Goal: Check status: Check status

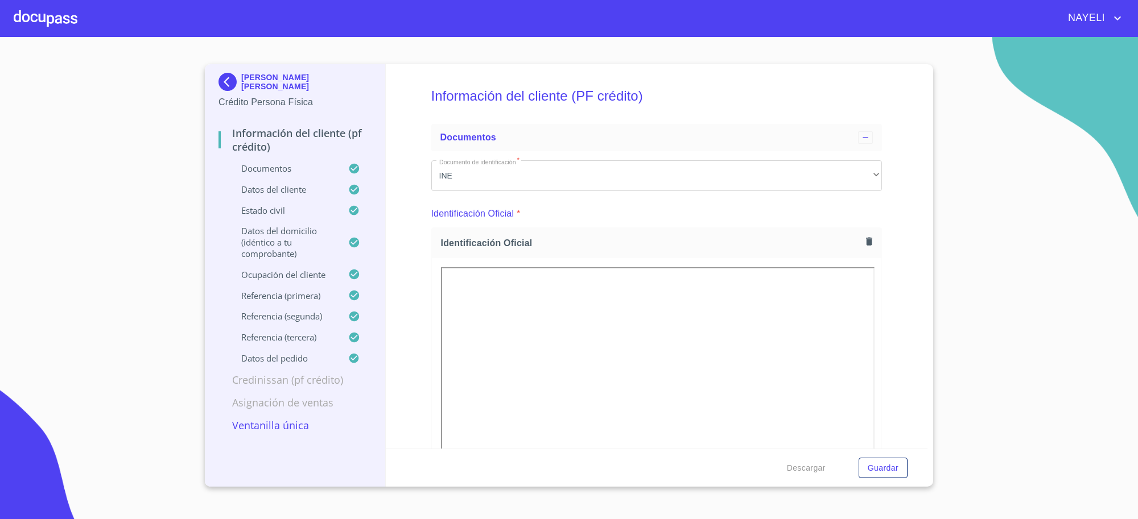
scroll to position [284, 0]
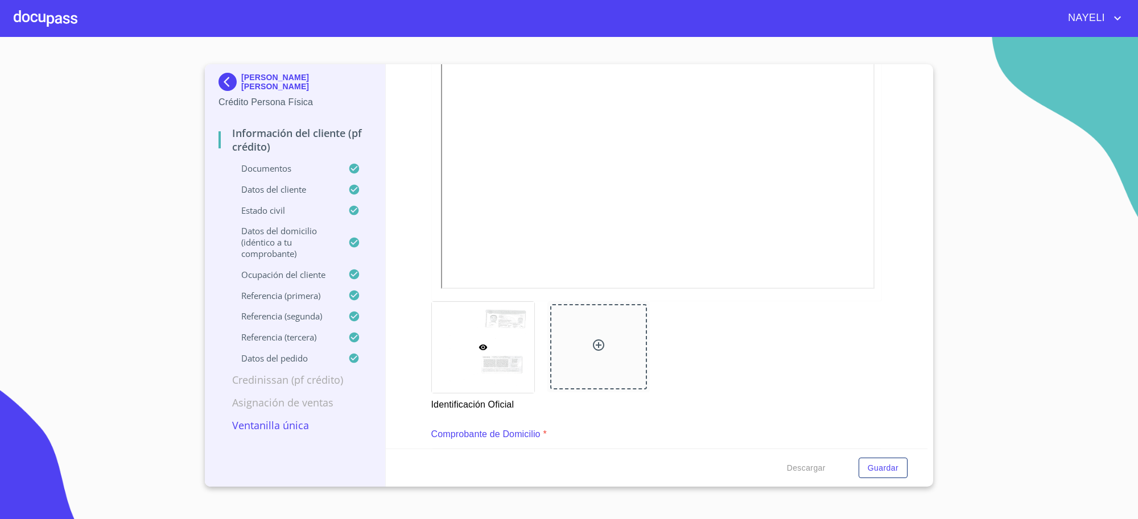
click at [242, 89] on div "[PERSON_NAME] [PERSON_NAME]" at bounding box center [294, 84] width 153 height 23
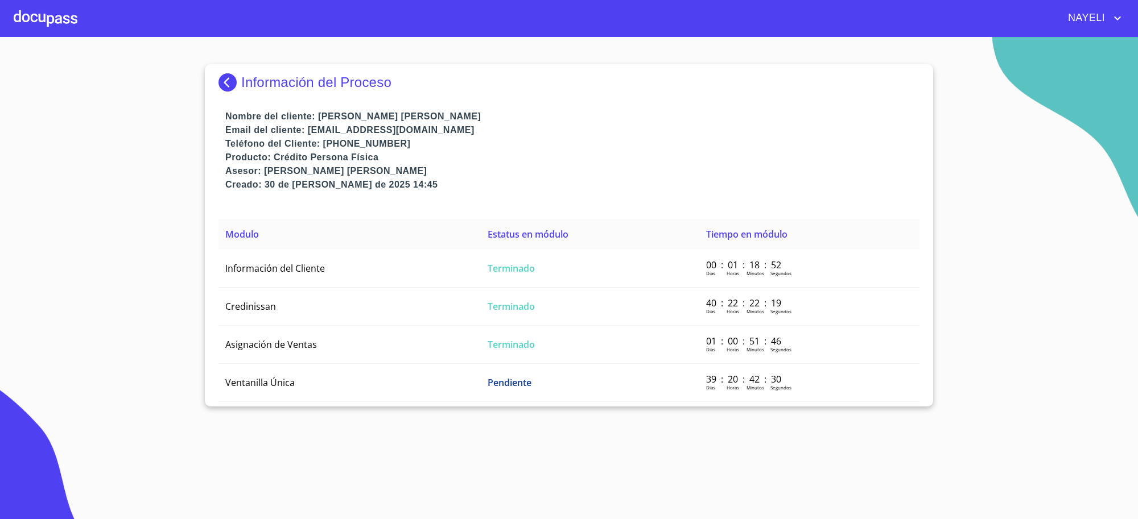
click at [212, 80] on div "Información del Proceso Nombre del cliente: [PERSON_NAME] [PERSON_NAME] Email d…" at bounding box center [569, 235] width 728 height 342
click at [222, 80] on img at bounding box center [229, 82] width 23 height 18
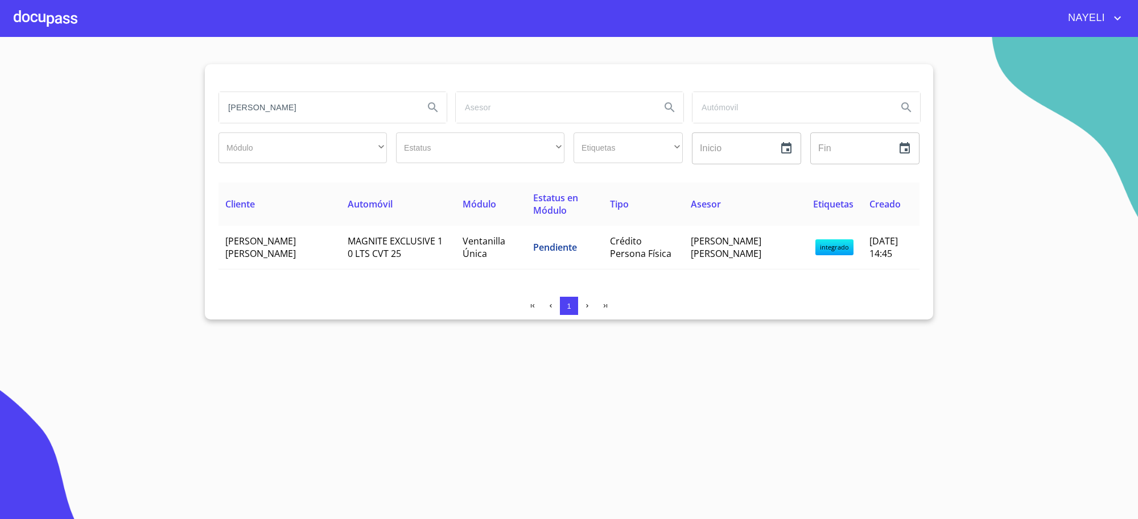
click at [296, 111] on input "[PERSON_NAME]" at bounding box center [317, 107] width 196 height 31
type input "vetterol"
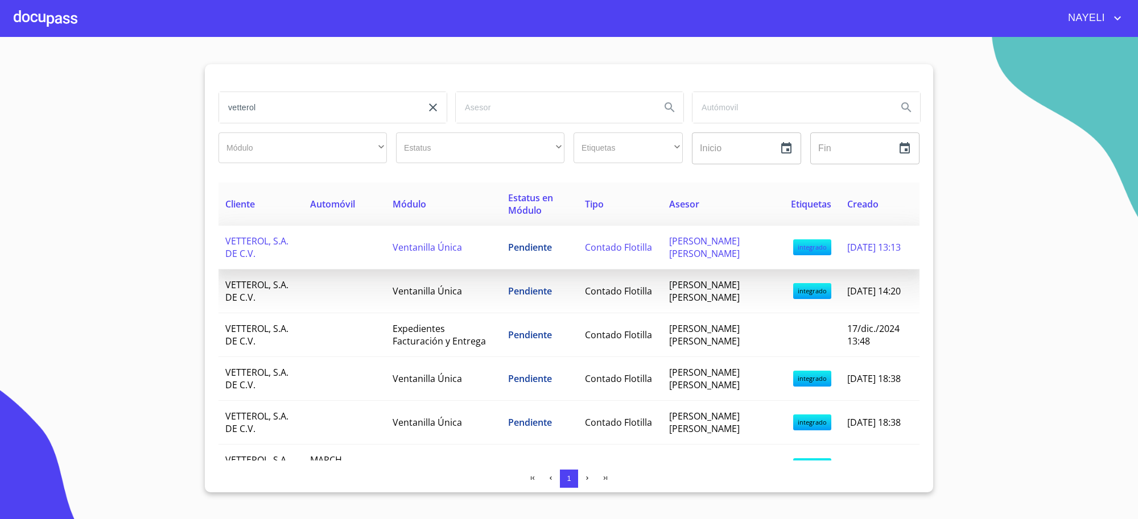
click at [478, 234] on td "Ventanilla Única" at bounding box center [443, 248] width 115 height 44
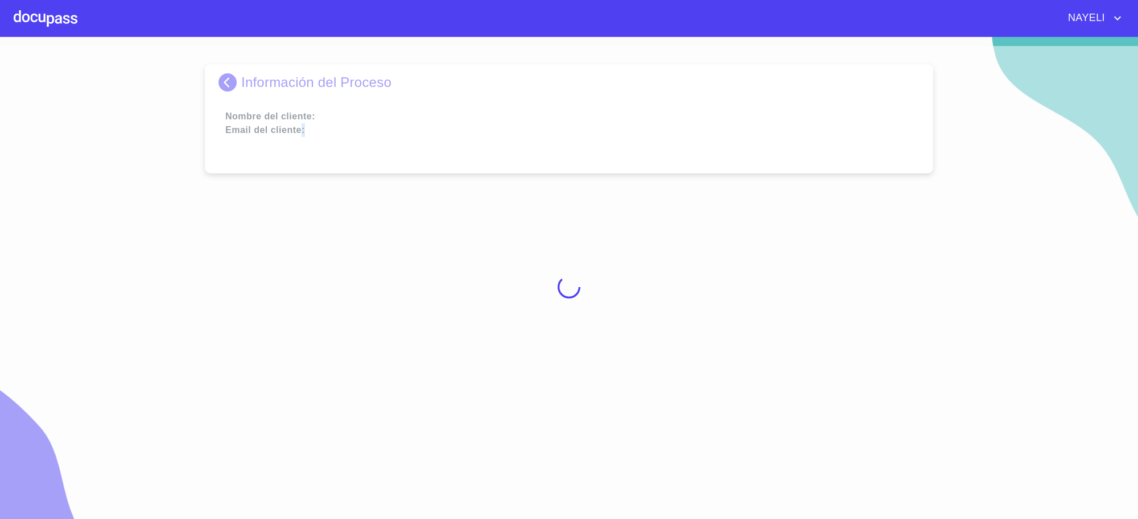
click at [478, 234] on div at bounding box center [569, 287] width 1138 height 482
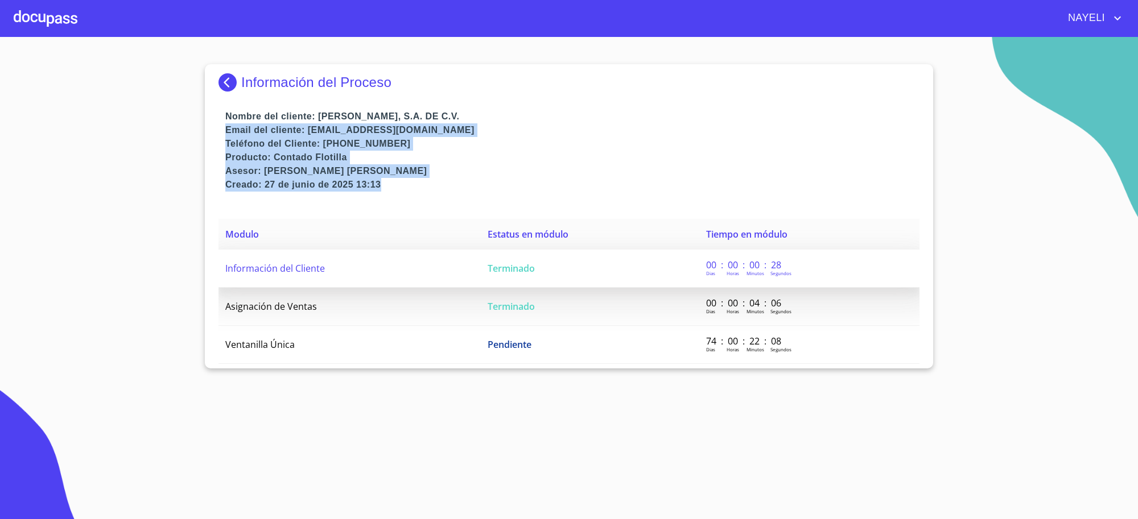
click at [552, 283] on td "Terminado" at bounding box center [590, 269] width 218 height 38
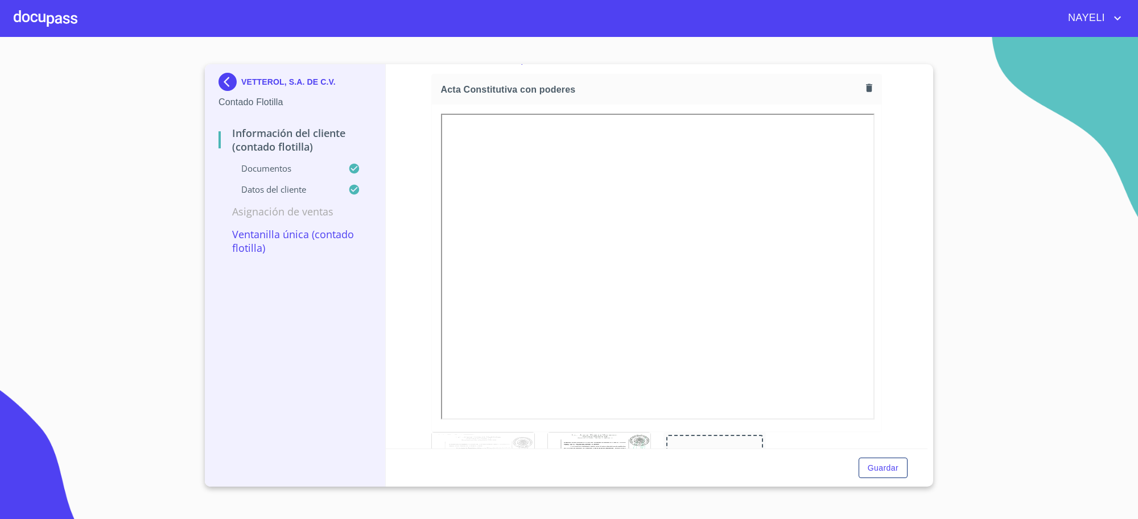
scroll to position [1706, 0]
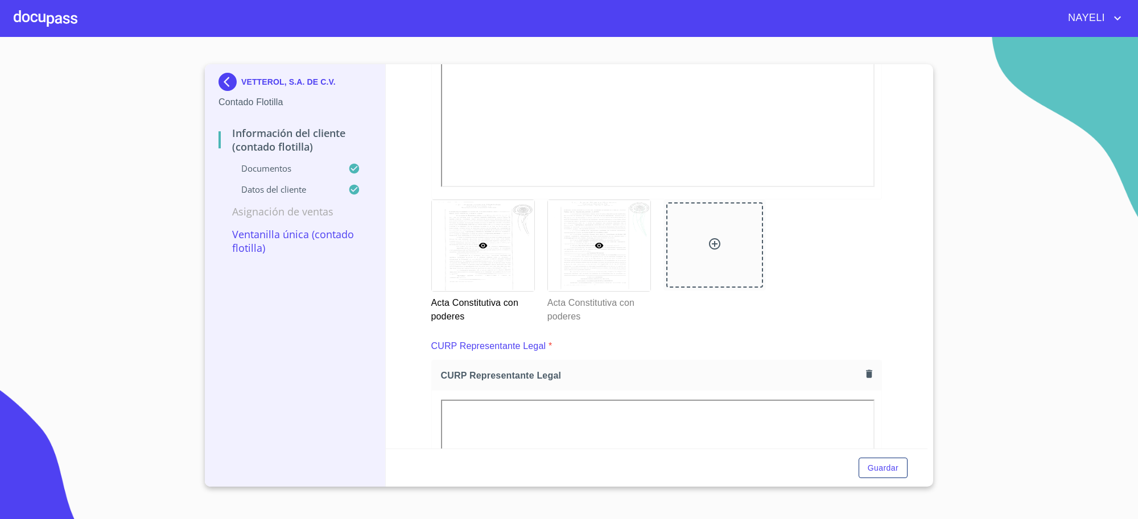
click at [602, 250] on div at bounding box center [599, 245] width 102 height 91
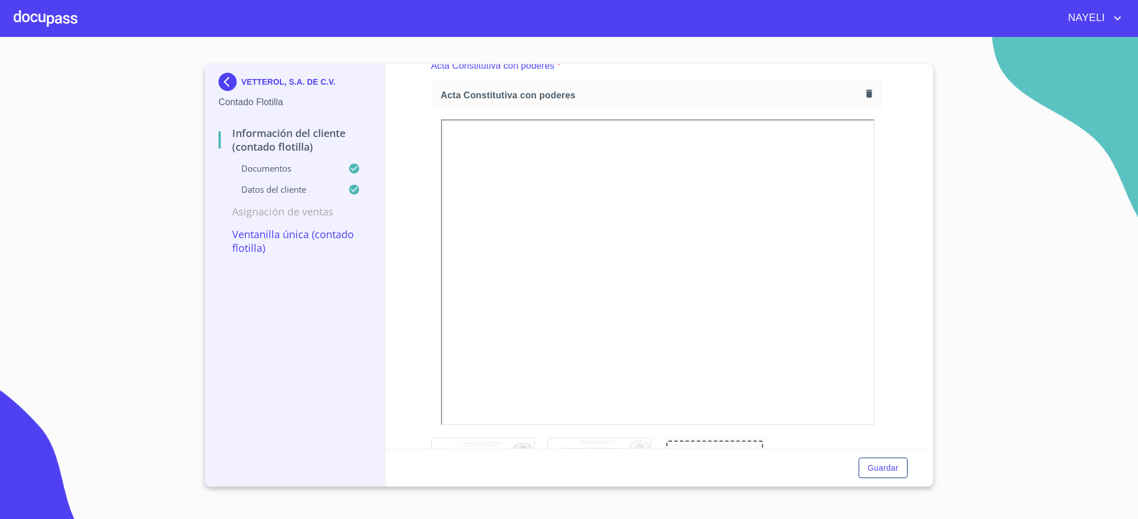
scroll to position [9, 0]
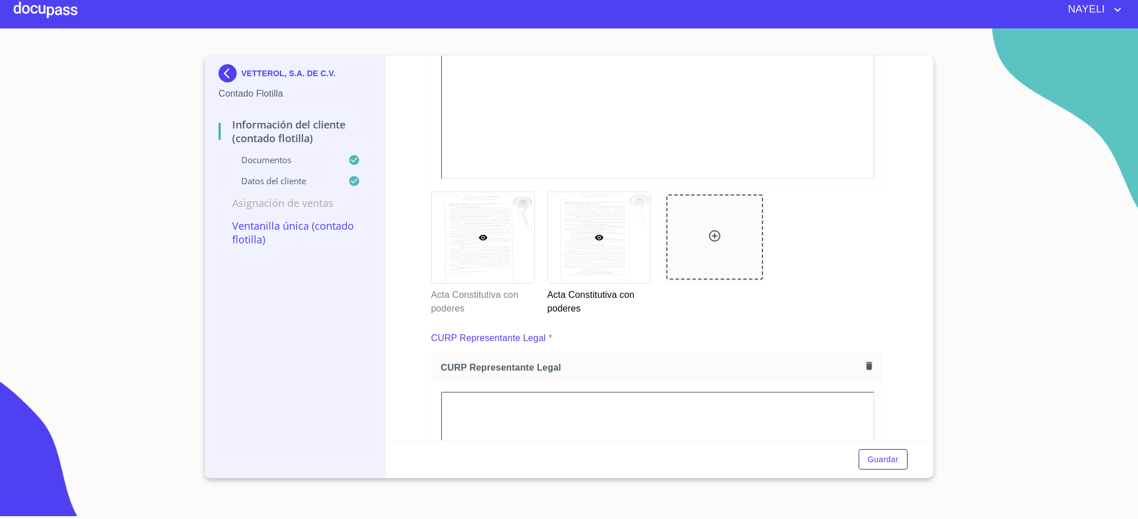
click at [486, 263] on div at bounding box center [483, 237] width 102 height 91
